Goal: Task Accomplishment & Management: Manage account settings

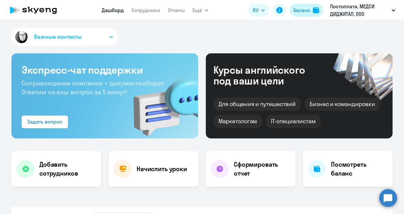
click at [306, 9] on div "Баланс" at bounding box center [301, 10] width 17 height 8
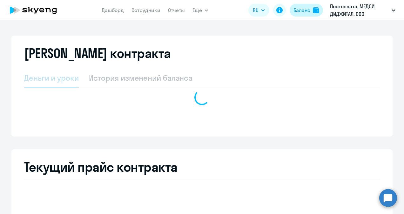
select select "english_adult_not_native_speaker"
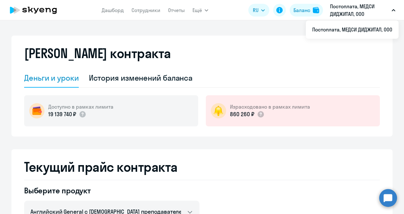
click at [349, 10] on p "Постоплата, МЕДСИ ДИДЖИТАЛ, ООО" at bounding box center [359, 10] width 59 height 15
click at [387, 11] on p "Постоплата, МЕДСИ ДИДЖИТАЛ, ООО" at bounding box center [359, 10] width 59 height 15
click at [112, 11] on link "Дашборд" at bounding box center [113, 10] width 22 height 6
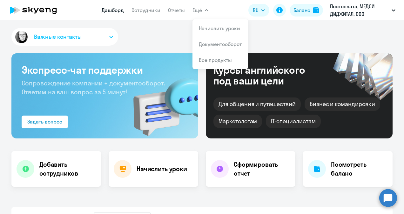
click at [107, 40] on button "Важные контакты" at bounding box center [64, 37] width 107 height 18
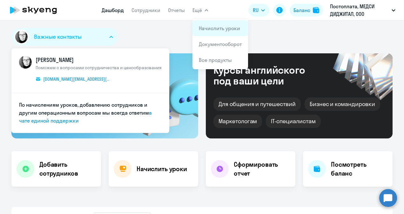
select select "30"
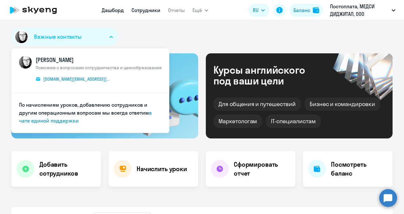
click at [156, 10] on link "Сотрудники" at bounding box center [145, 10] width 29 height 6
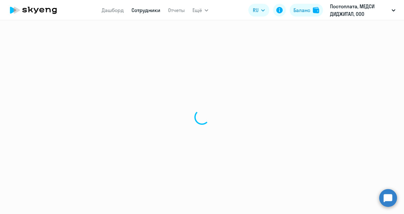
select select "30"
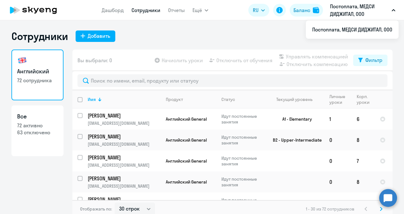
click at [194, 41] on div "Сотрудники Добавить" at bounding box center [201, 36] width 381 height 13
